Goal: Task Accomplishment & Management: Complete application form

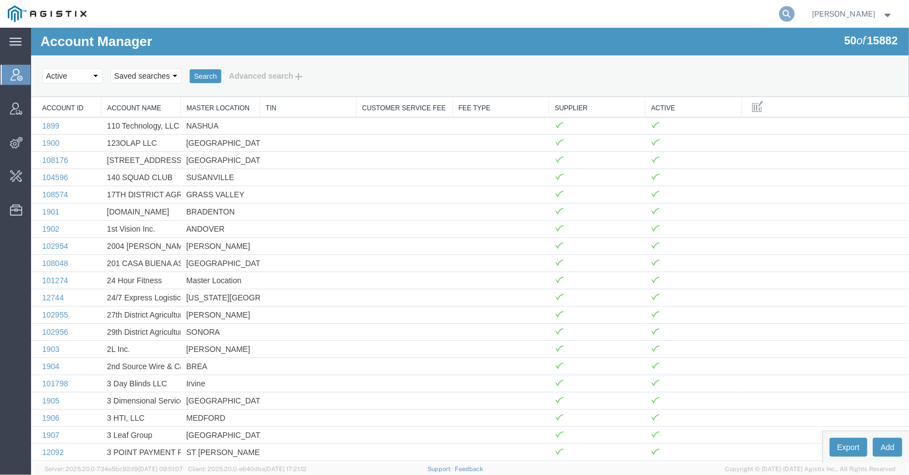
click at [779, 16] on icon at bounding box center [787, 14] width 16 height 16
paste input "[EMAIL_ADDRESS][DOMAIN_NAME]"
click at [782, 14] on icon at bounding box center [787, 14] width 16 height 16
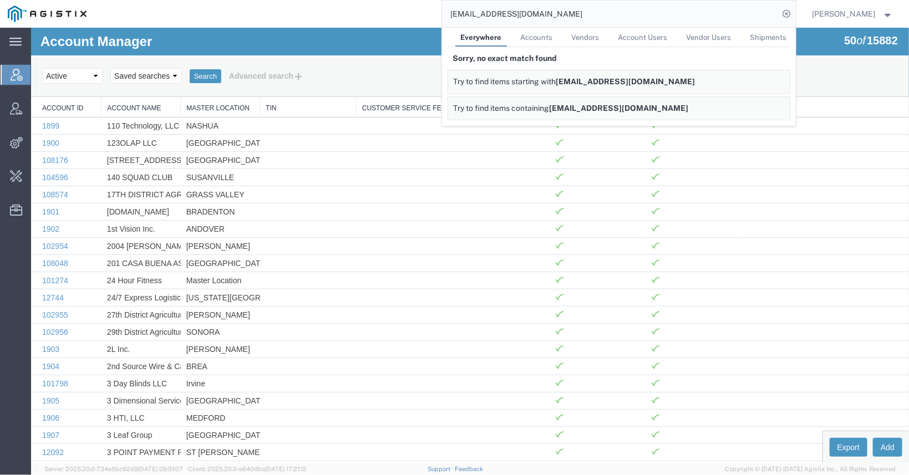
click at [630, 11] on input "[EMAIL_ADDRESS][DOMAIN_NAME]" at bounding box center [610, 14] width 337 height 27
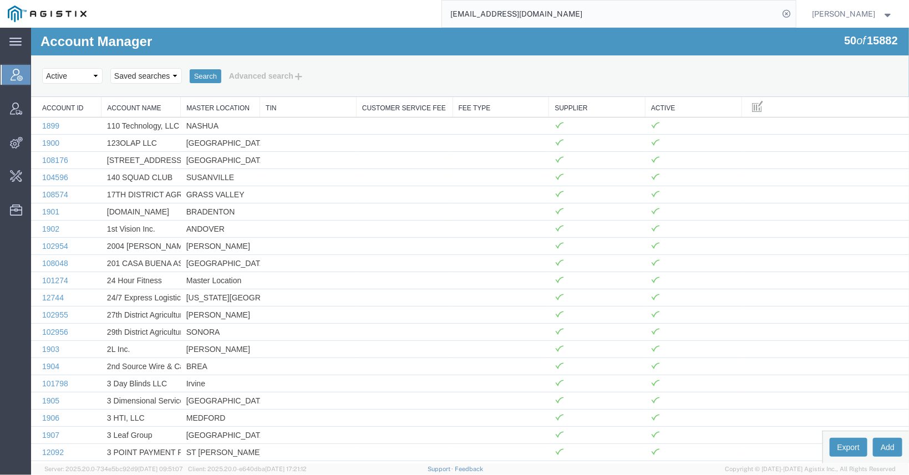
click at [617, 13] on input "[EMAIL_ADDRESS][DOMAIN_NAME]" at bounding box center [610, 14] width 337 height 27
drag, startPoint x: 638, startPoint y: 11, endPoint x: 340, endPoint y: 42, distance: 299.3
click at [442, 27] on input "[EMAIL_ADDRESS][DOMAIN_NAME]" at bounding box center [610, 14] width 337 height 27
type input "І"
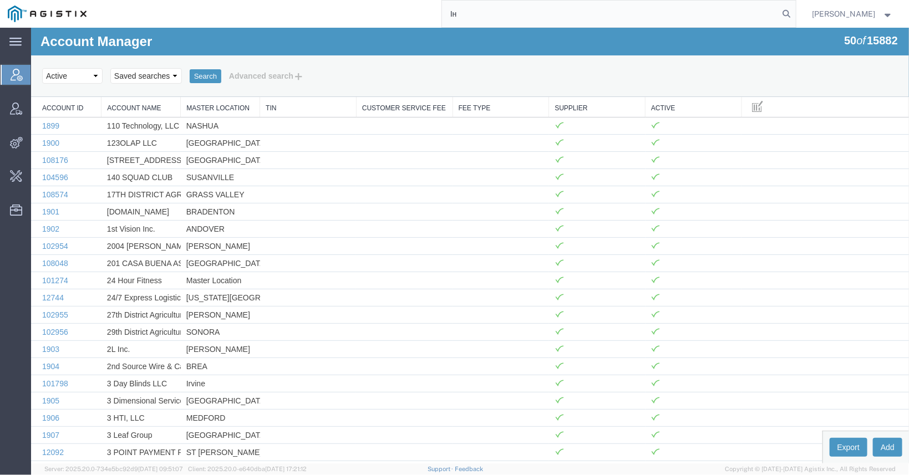
type input "І"
type input "Syneos Health"
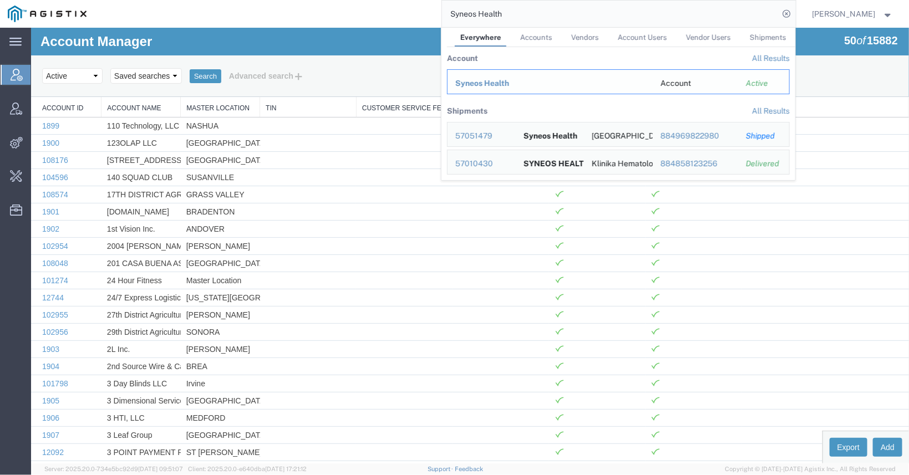
click at [464, 87] on span "Syneos Health" at bounding box center [482, 83] width 54 height 9
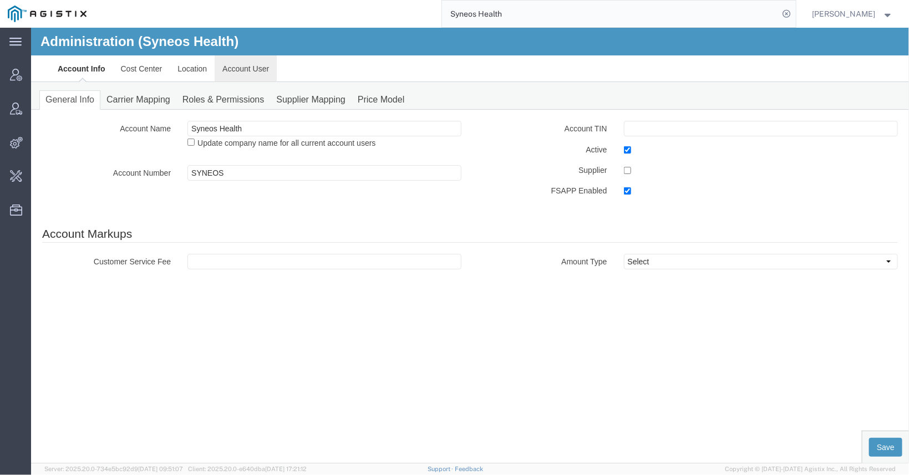
click at [253, 66] on link "Account User" at bounding box center [245, 68] width 62 height 27
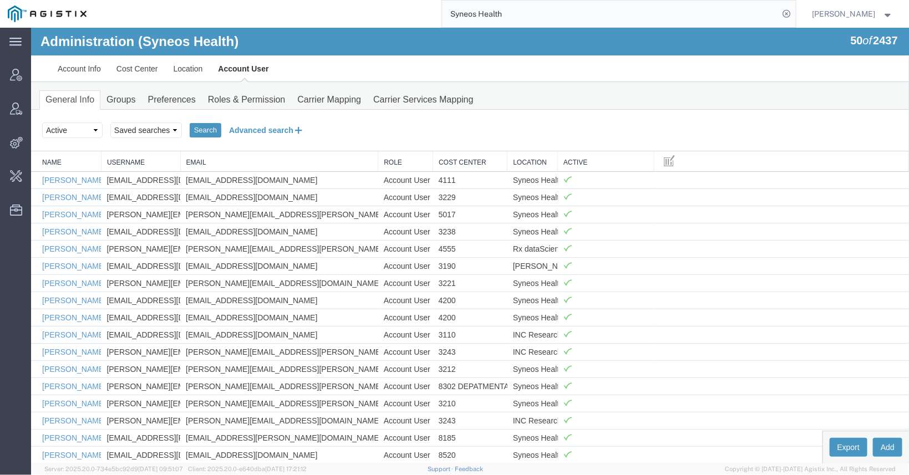
click at [278, 133] on button "Advanced search" at bounding box center [266, 129] width 90 height 19
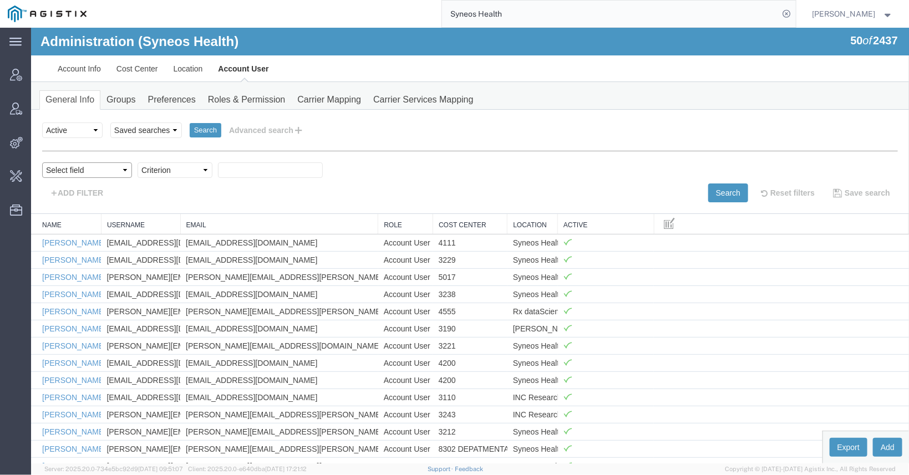
click at [42, 162] on select "Select field Cost Center Email Location Name Role Username" at bounding box center [87, 170] width 90 height 16
select select "userName"
click option "Username" at bounding box center [30, 27] width 0 height 0
click at [137, 162] on select "Criterion contains does not contain is is blank is not blank starts with" at bounding box center [174, 170] width 75 height 16
select select "contains"
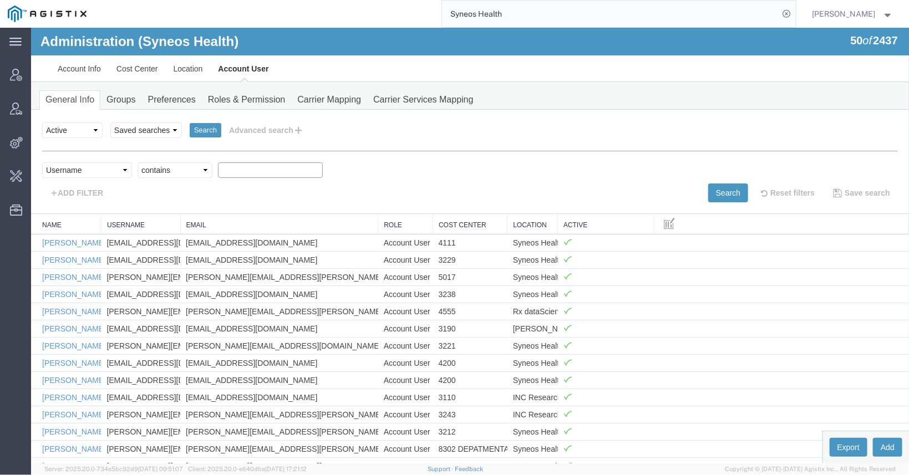
click option "contains" at bounding box center [30, 27] width 0 height 0
click at [42, 162] on select "Select field Cost Center Email Location Name Role Username" at bounding box center [87, 170] width 90 height 16
select select "email"
click option "Email" at bounding box center [30, 27] width 0 height 0
click at [251, 173] on input "text" at bounding box center [269, 170] width 105 height 16
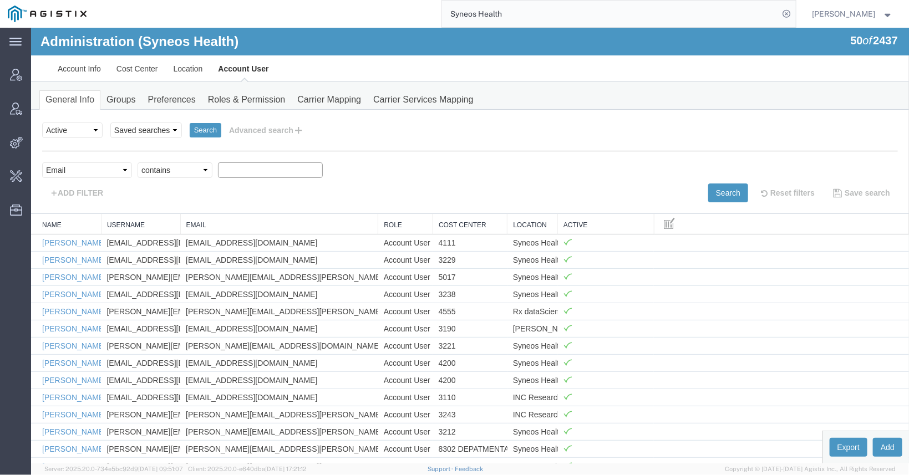
paste input "[EMAIL_ADDRESS][DOMAIN_NAME]"
type input "[EMAIL_ADDRESS][DOMAIN_NAME]"
click at [733, 190] on button "Search" at bounding box center [728, 192] width 40 height 19
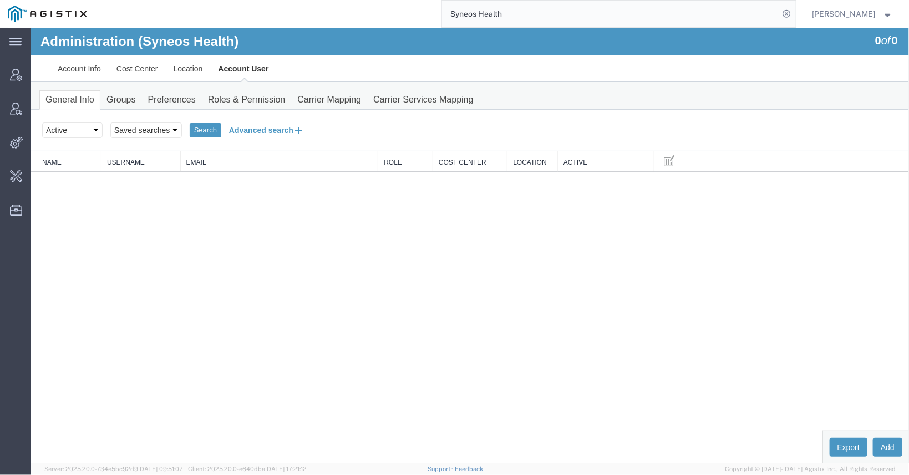
click at [256, 131] on button "Advanced search" at bounding box center [266, 129] width 90 height 19
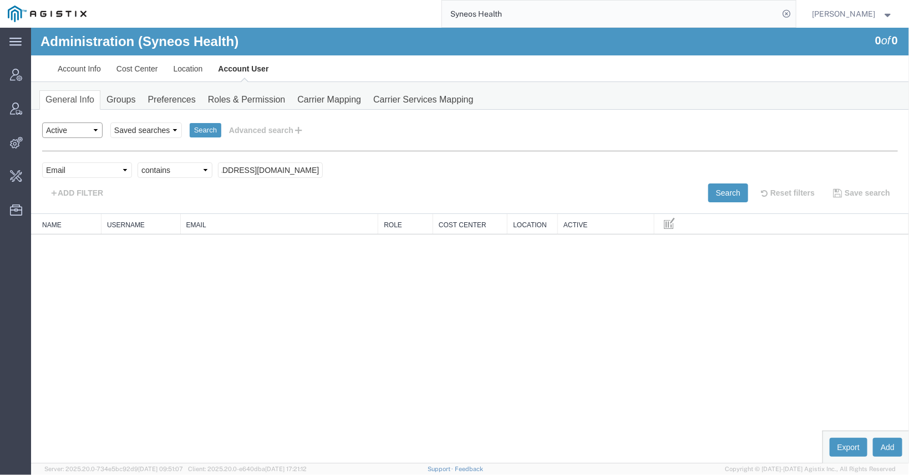
click at [42, 122] on select "Select status Active All Inactive" at bounding box center [72, 130] width 60 height 16
select select "ALL"
click option "All" at bounding box center [30, 27] width 0 height 0
click at [204, 123] on button "Search" at bounding box center [205, 130] width 32 height 14
click at [715, 192] on button "Search" at bounding box center [728, 192] width 40 height 19
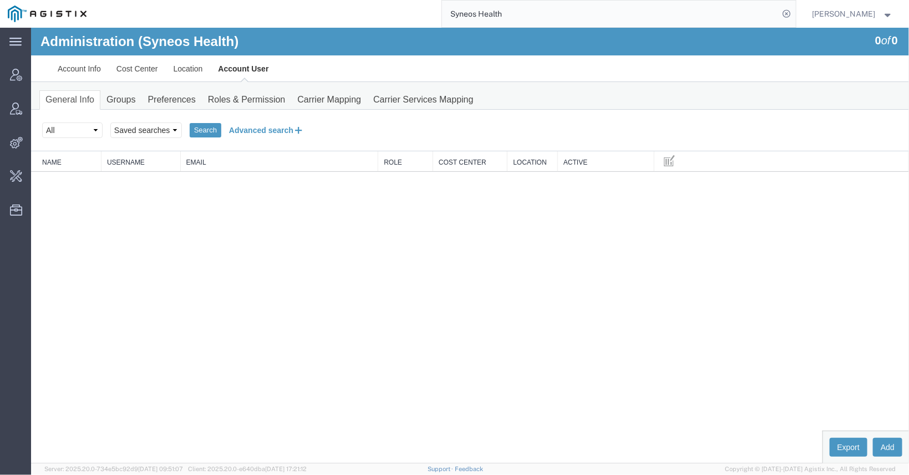
click at [283, 125] on button "Advanced search" at bounding box center [266, 129] width 90 height 19
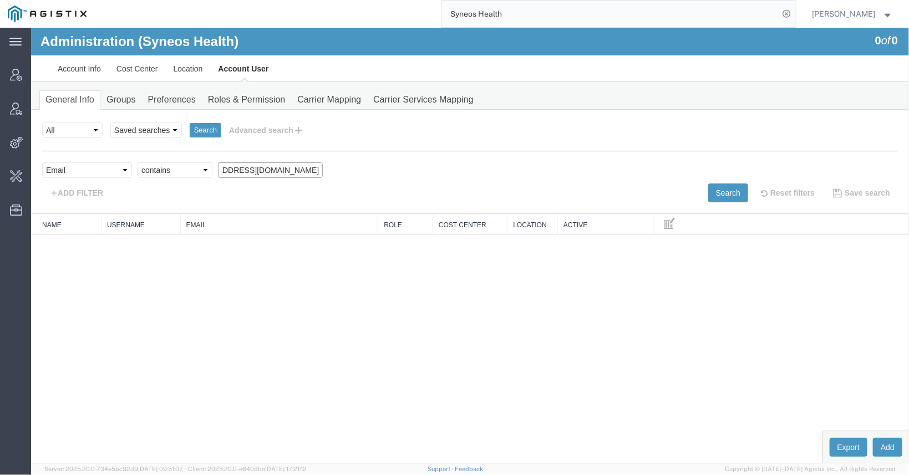
click at [268, 170] on input "[EMAIL_ADDRESS][DOMAIN_NAME]" at bounding box center [269, 170] width 105 height 16
click at [724, 196] on button "Search" at bounding box center [728, 192] width 40 height 19
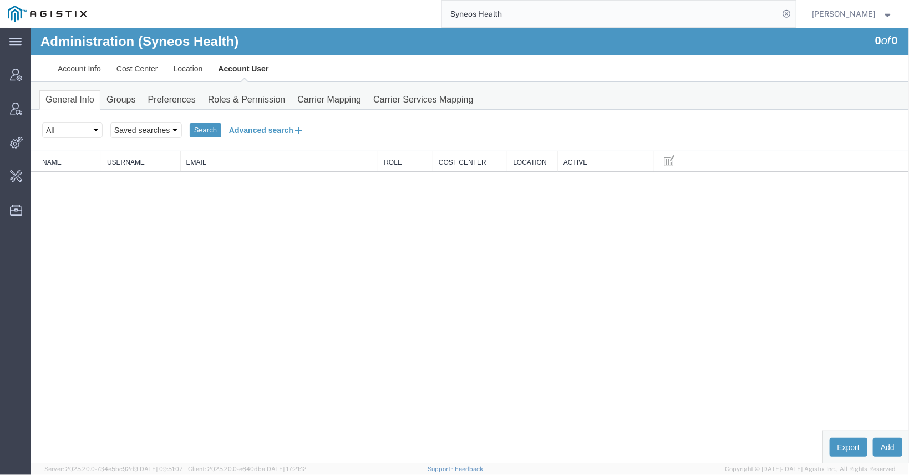
click at [248, 129] on button "Advanced search" at bounding box center [266, 129] width 90 height 19
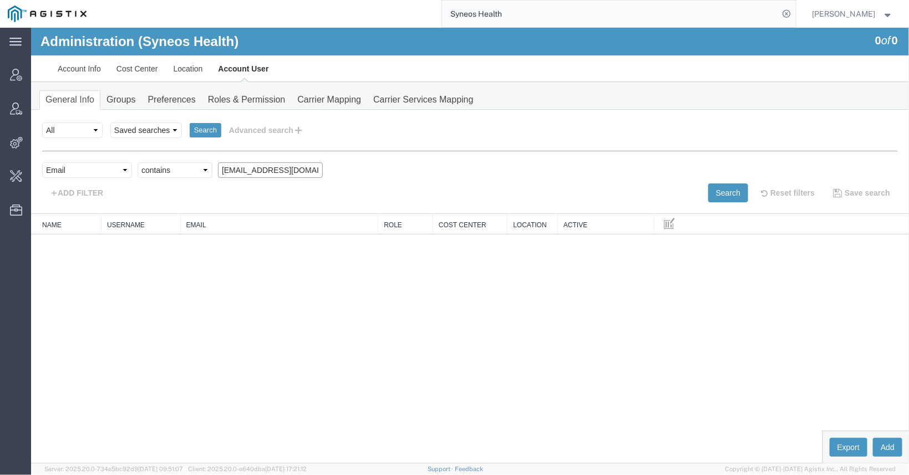
scroll to position [0, 48]
drag, startPoint x: 262, startPoint y: 168, endPoint x: 514, endPoint y: 180, distance: 251.5
click at [322, 177] on input "[EMAIL_ADDRESS][DOMAIN_NAME]" at bounding box center [269, 170] width 105 height 16
type input "amandine"
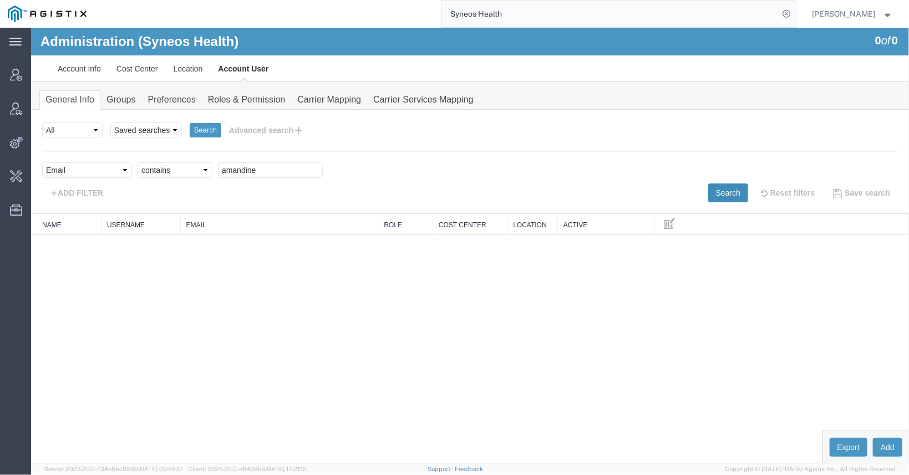
click at [715, 194] on button "Search" at bounding box center [728, 192] width 40 height 19
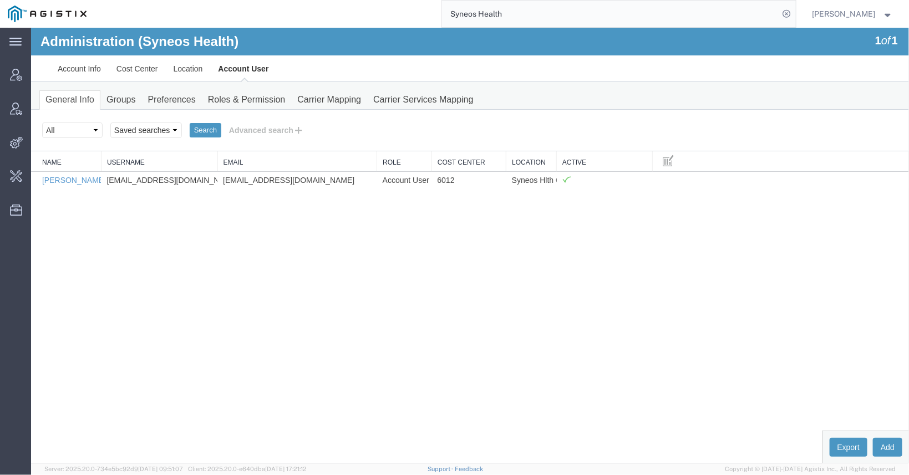
drag, startPoint x: 181, startPoint y: 165, endPoint x: 220, endPoint y: 167, distance: 38.9
click at [220, 167] on div "Name Username Email Role Cost Center Location Active Amandine Volpeilliere [EMA…" at bounding box center [469, 169] width 878 height 37
click at [77, 178] on link "[PERSON_NAME]" at bounding box center [74, 179] width 64 height 9
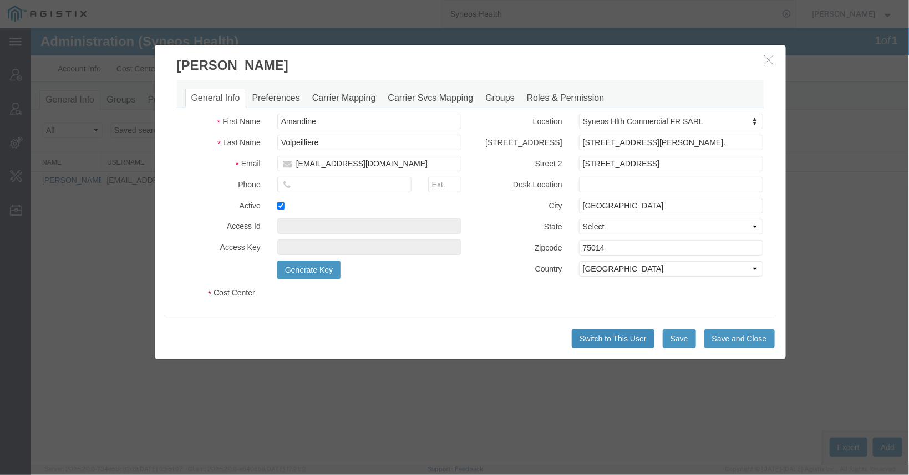
select select "DEPARTMENT"
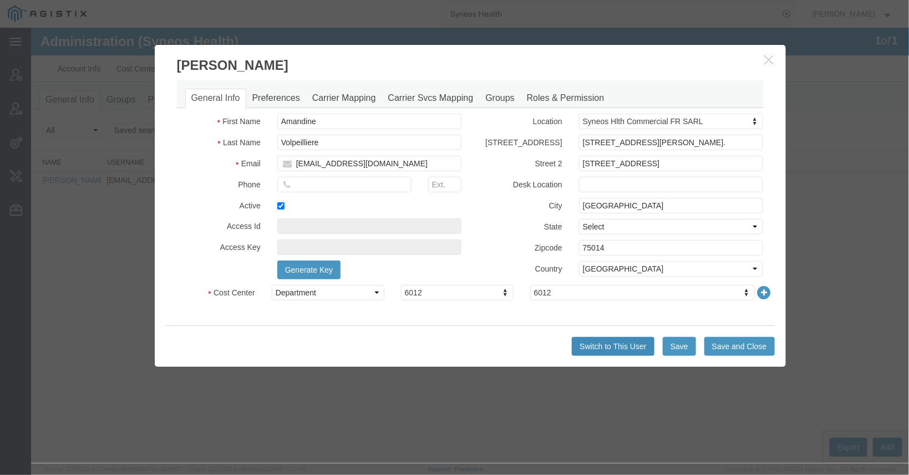
click at [613, 342] on button "Switch to This User" at bounding box center [612, 346] width 82 height 19
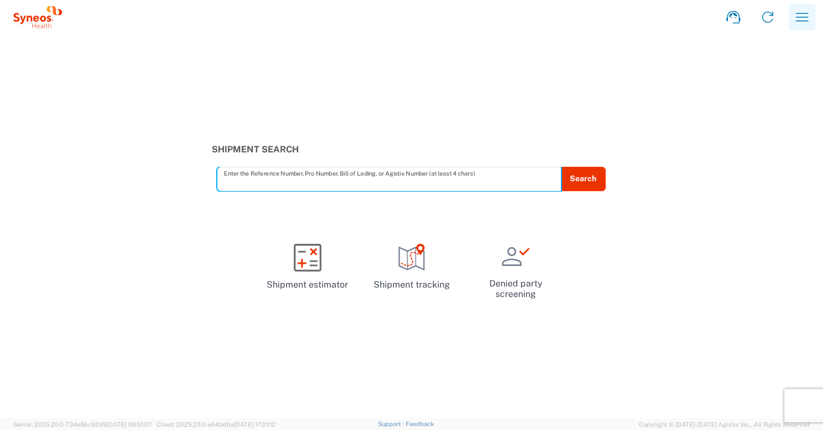
drag, startPoint x: 802, startPoint y: 24, endPoint x: 801, endPoint y: 30, distance: 5.7
click at [803, 23] on icon "button" at bounding box center [803, 17] width 18 height 18
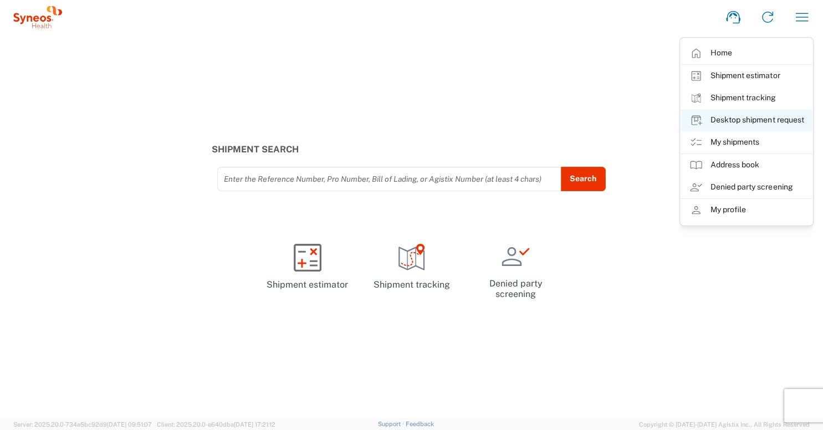
click at [774, 120] on link "Desktop shipment request" at bounding box center [747, 120] width 132 height 22
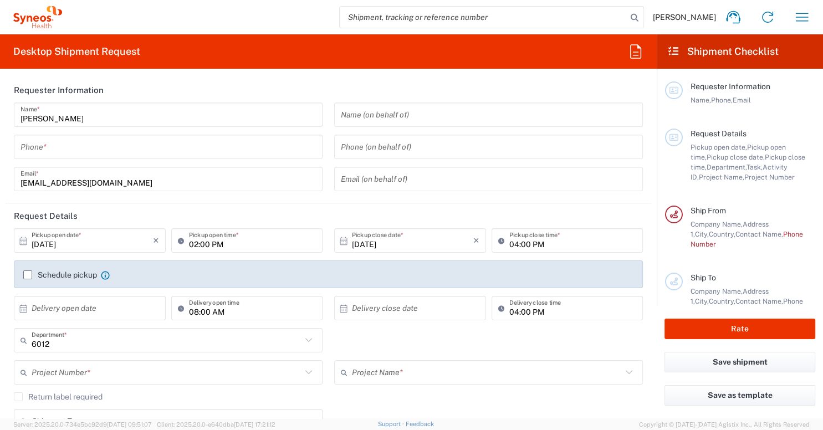
click at [511, 20] on input "search" at bounding box center [483, 17] width 287 height 21
paste input "57062791"
type input "57062791"
click at [627, 17] on icon at bounding box center [635, 18] width 16 height 16
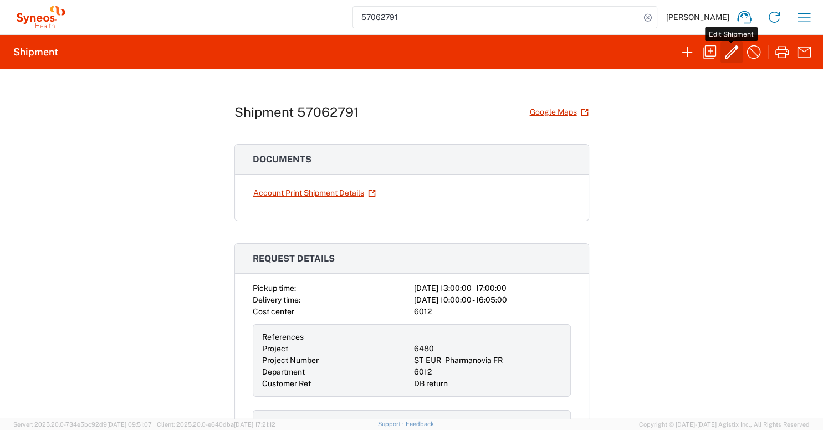
click at [731, 55] on icon "button" at bounding box center [732, 52] width 18 height 18
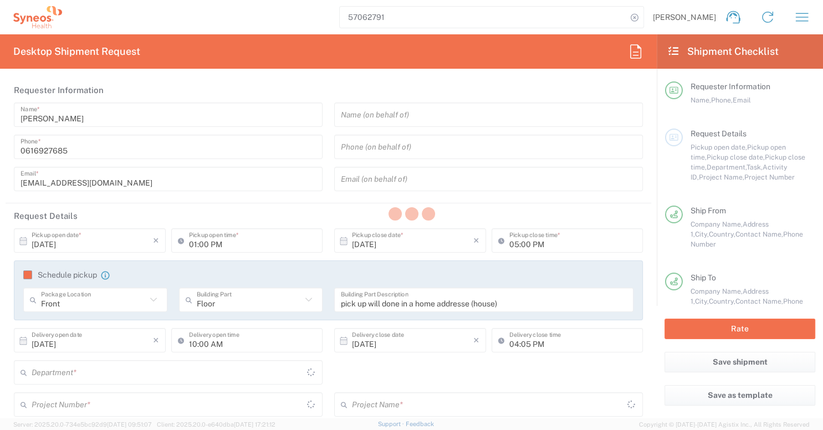
type input "6012"
type input "6480"
type input "ST-EUR - Pharmanovia FR"
type input "Customer Ref"
type input "[GEOGRAPHIC_DATA]"
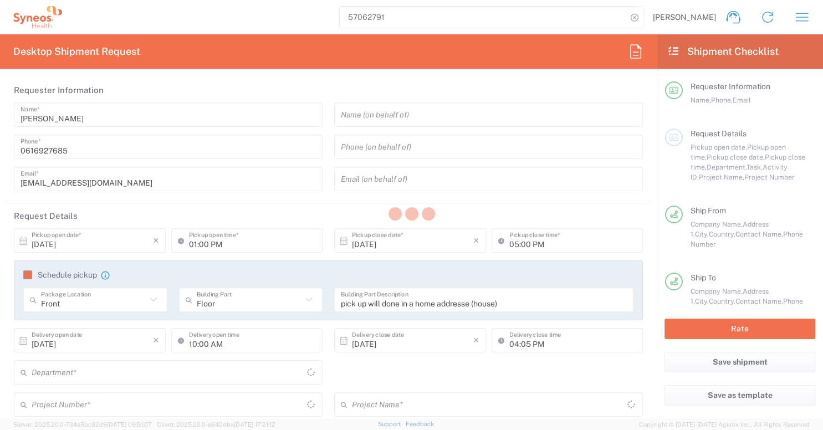
type input "Your Packaging"
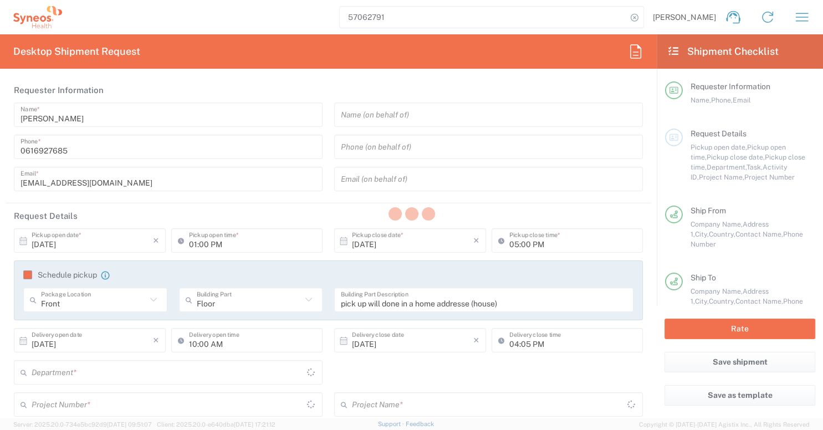
type input "Your Packaging"
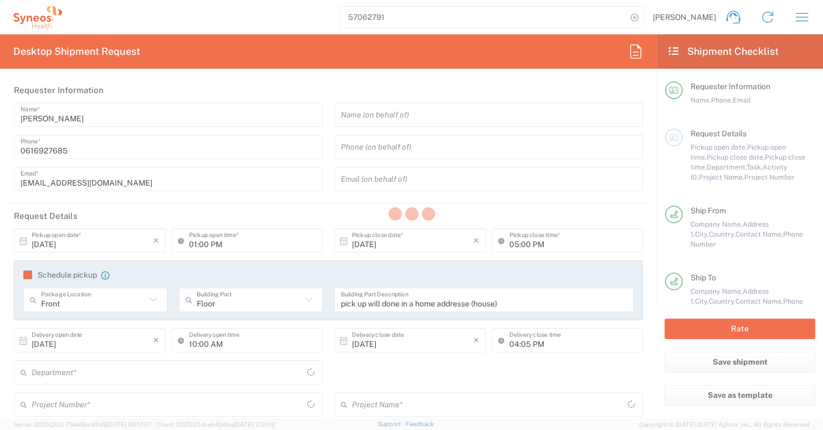
type input "Your Packaging"
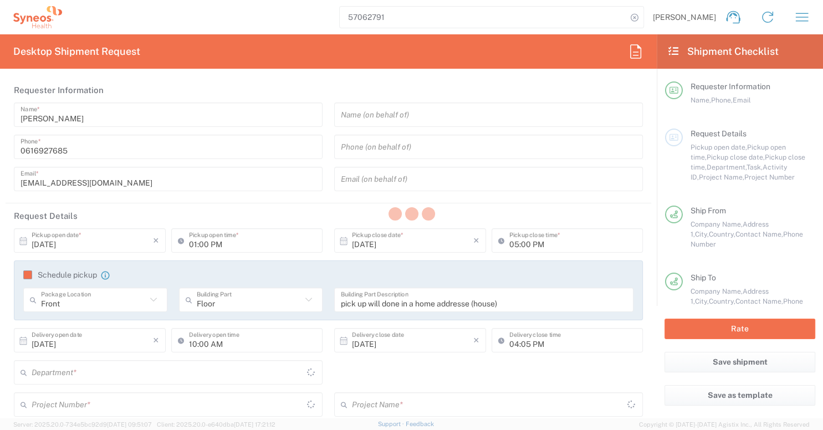
type input "Your Packaging"
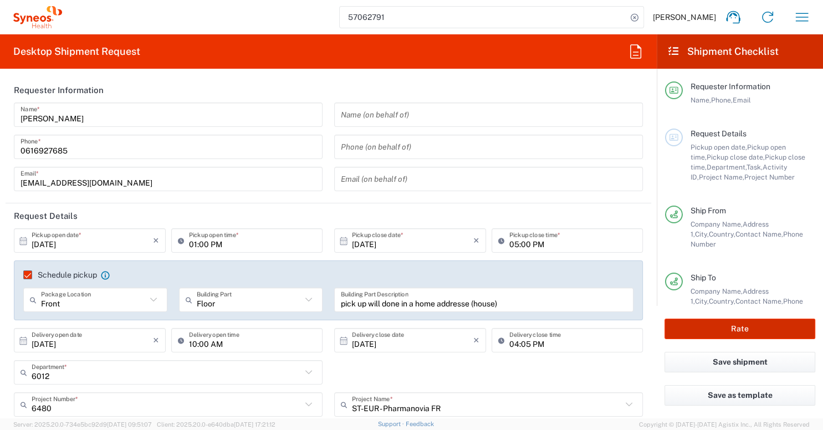
click at [721, 337] on button "Rate" at bounding box center [740, 329] width 151 height 21
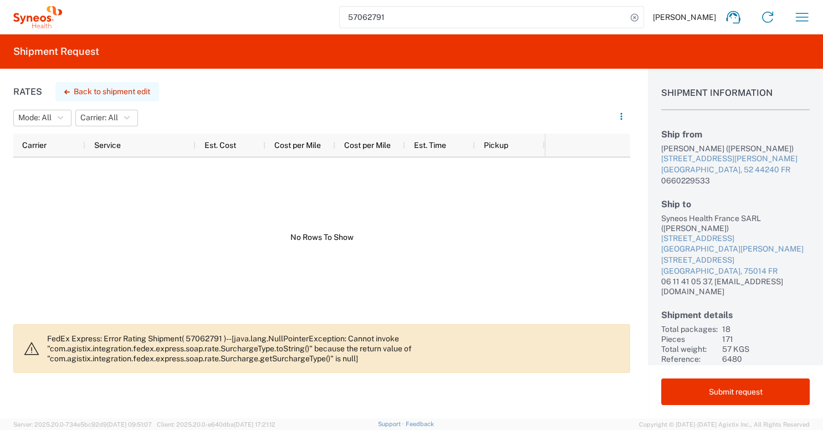
click at [97, 93] on button "Back to shipment edit" at bounding box center [107, 91] width 104 height 19
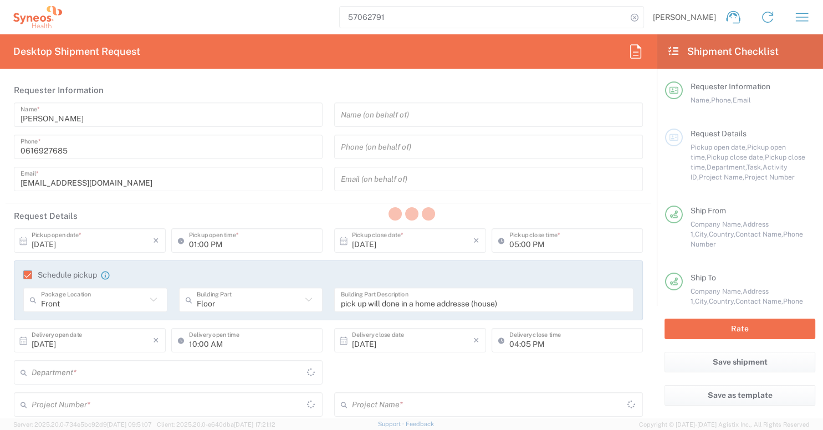
type input "[GEOGRAPHIC_DATA]"
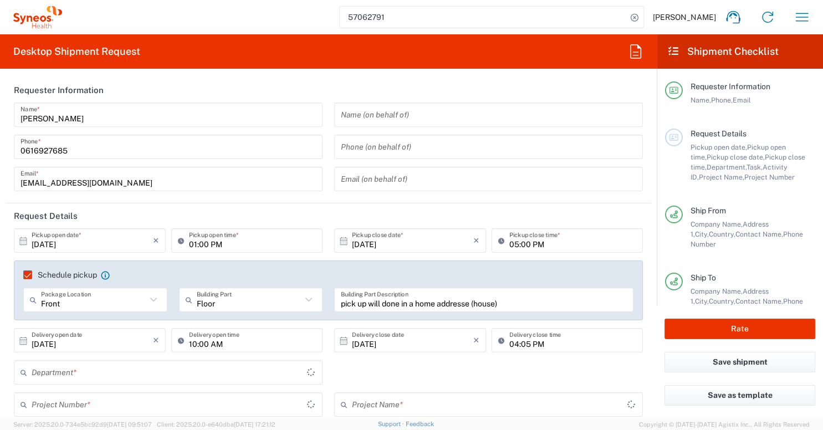
type input "Your Packaging"
type input "6480"
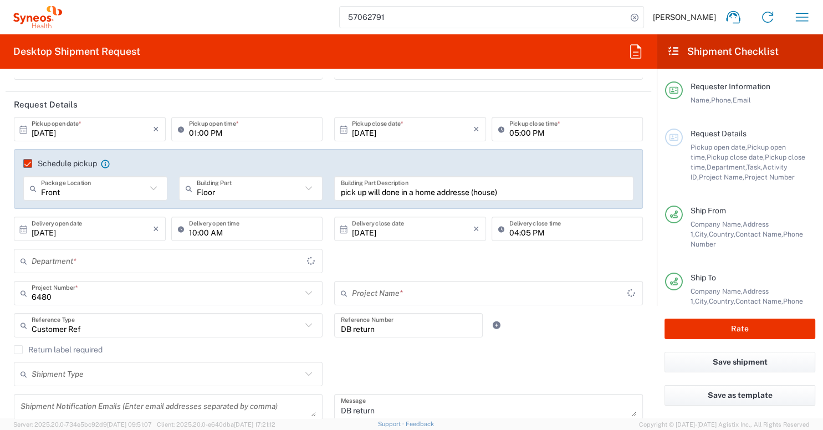
type input "ST-EUR - Pharmanovia FR"
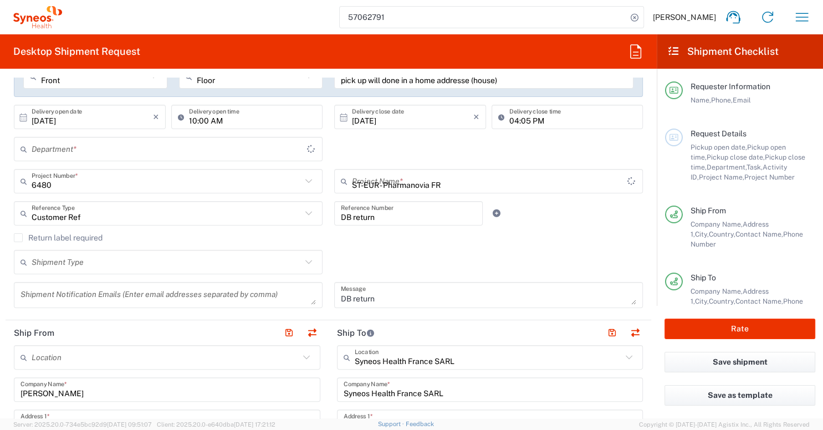
type input "Your Packaging"
type input "6012"
type input "Your Packaging"
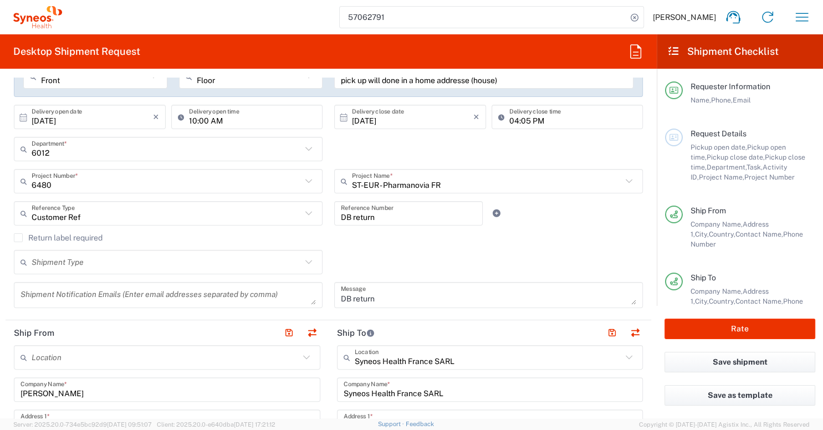
type input "Your Packaging"
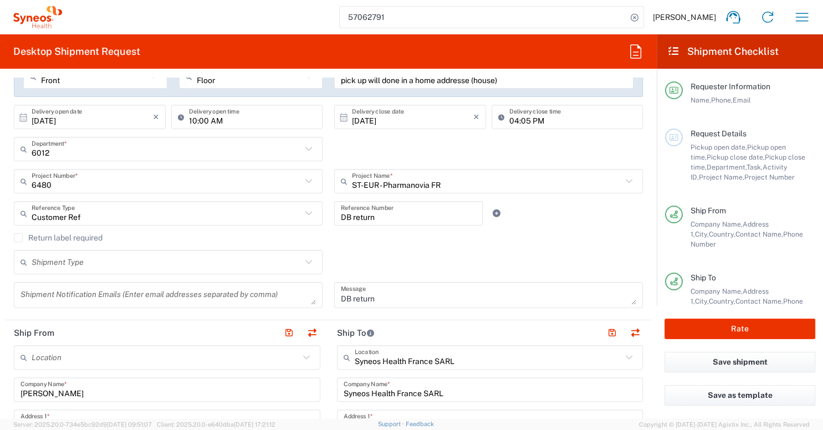
type input "Your Packaging"
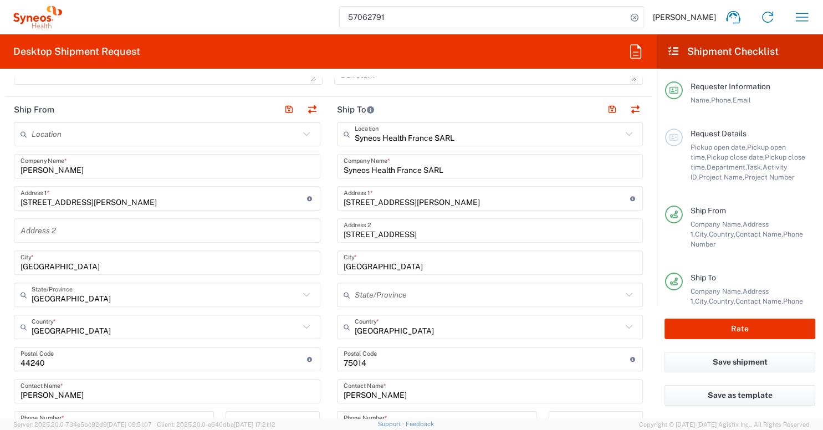
type input "Your Packaging"
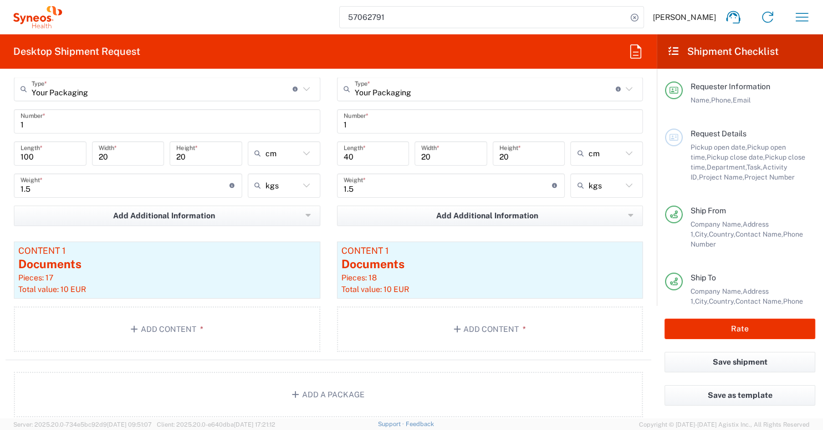
scroll to position [3465, 0]
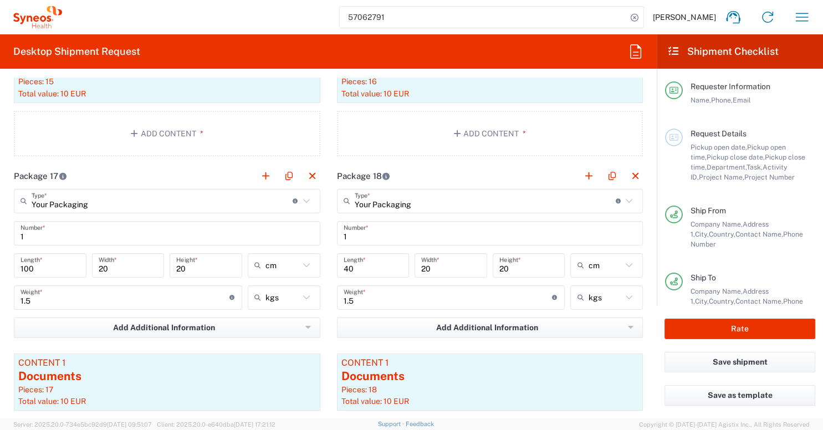
drag, startPoint x: 57, startPoint y: 167, endPoint x: 103, endPoint y: 156, distance: 48.0
click at [16, 171] on h2 "Package 17" at bounding box center [40, 176] width 53 height 11
drag, startPoint x: 357, startPoint y: 167, endPoint x: 384, endPoint y: 164, distance: 27.9
click at [384, 164] on header "Package 18" at bounding box center [490, 176] width 323 height 25
copy h2 "Package 18"
